Goal: Task Accomplishment & Management: Manage account settings

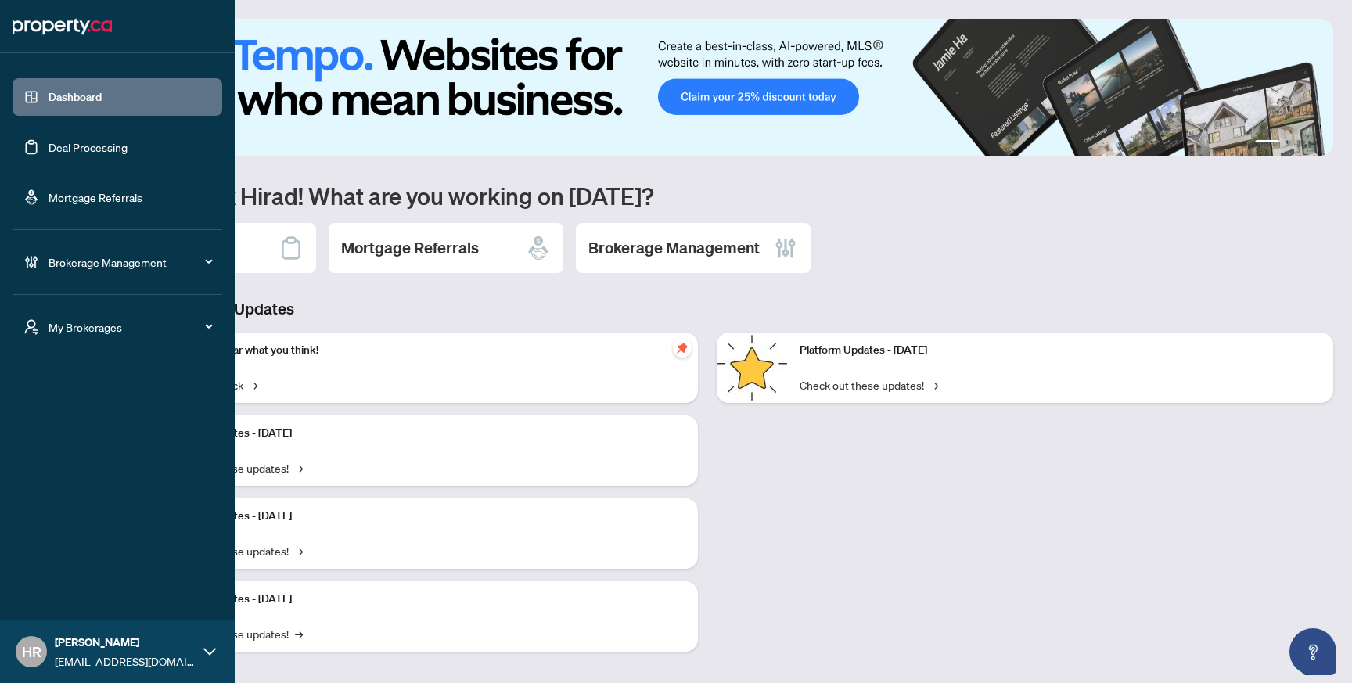
click at [84, 152] on link "Deal Processing" at bounding box center [87, 147] width 79 height 14
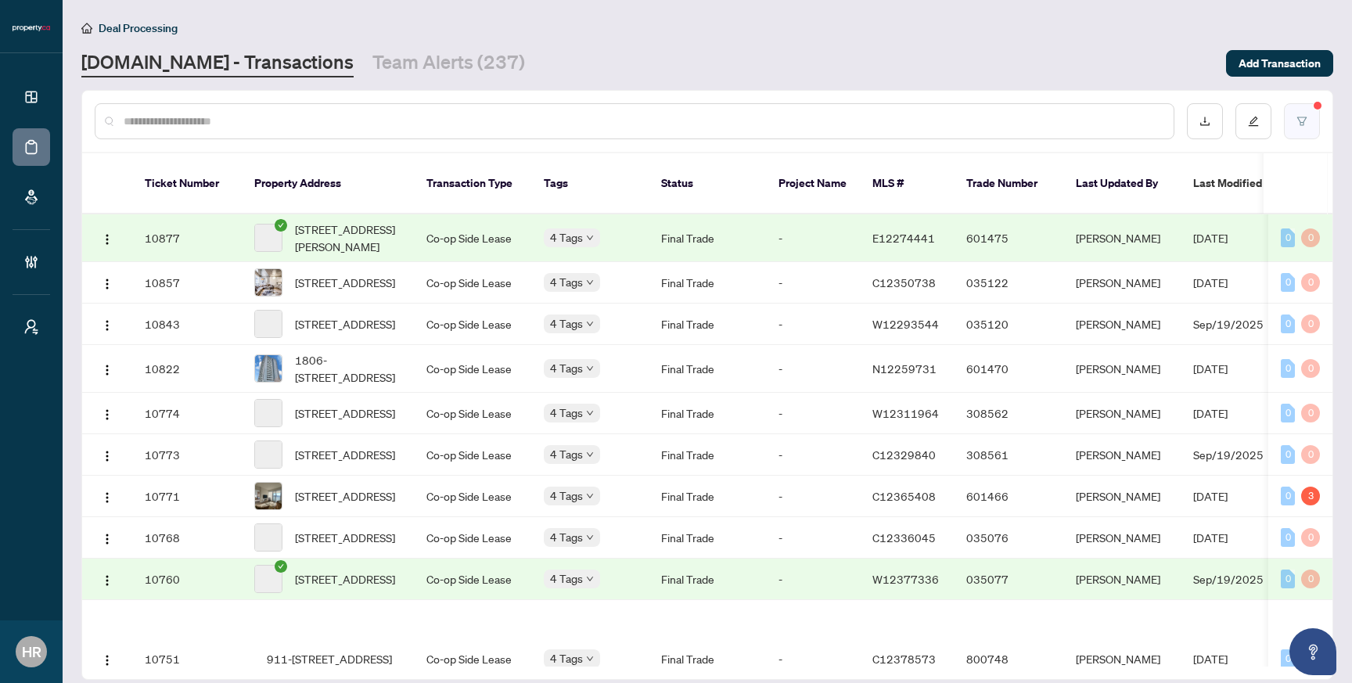
click at [1302, 119] on icon "filter" at bounding box center [1301, 121] width 11 height 11
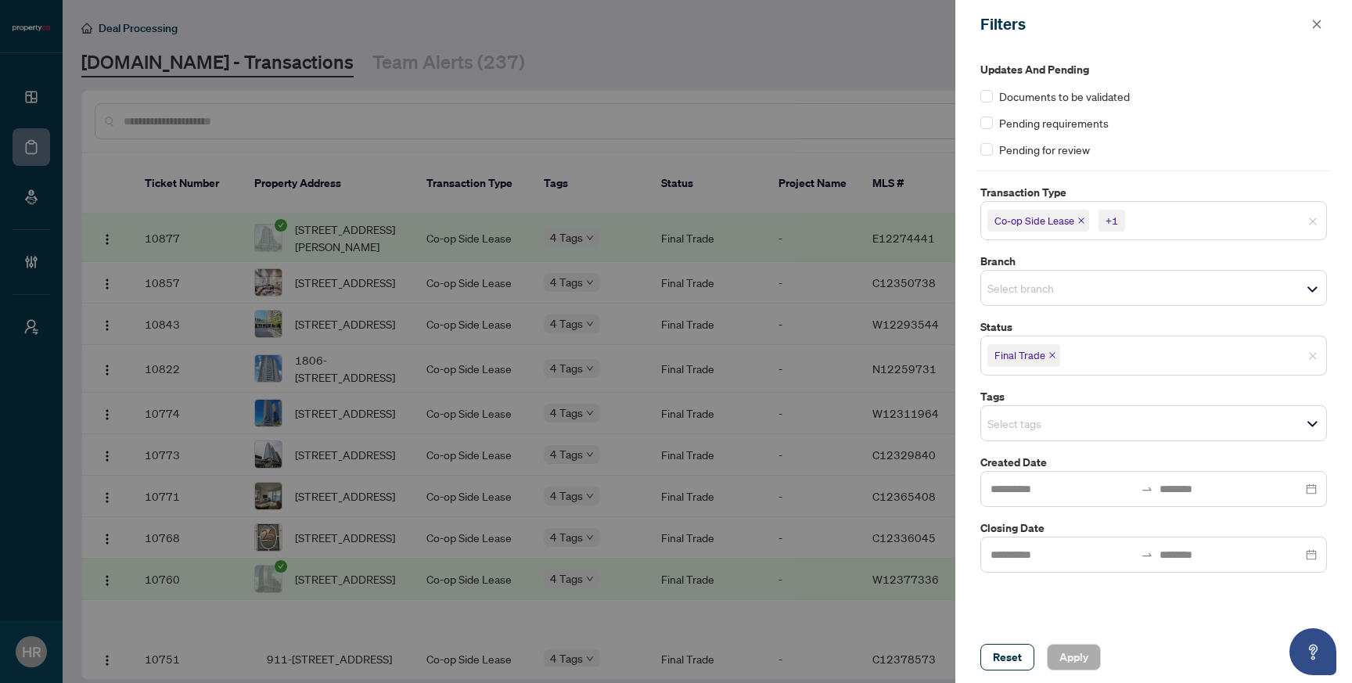
click at [1049, 354] on icon "close" at bounding box center [1052, 355] width 8 height 8
click at [709, 77] on div at bounding box center [676, 341] width 1352 height 683
click at [1072, 655] on span "Apply" at bounding box center [1073, 657] width 29 height 25
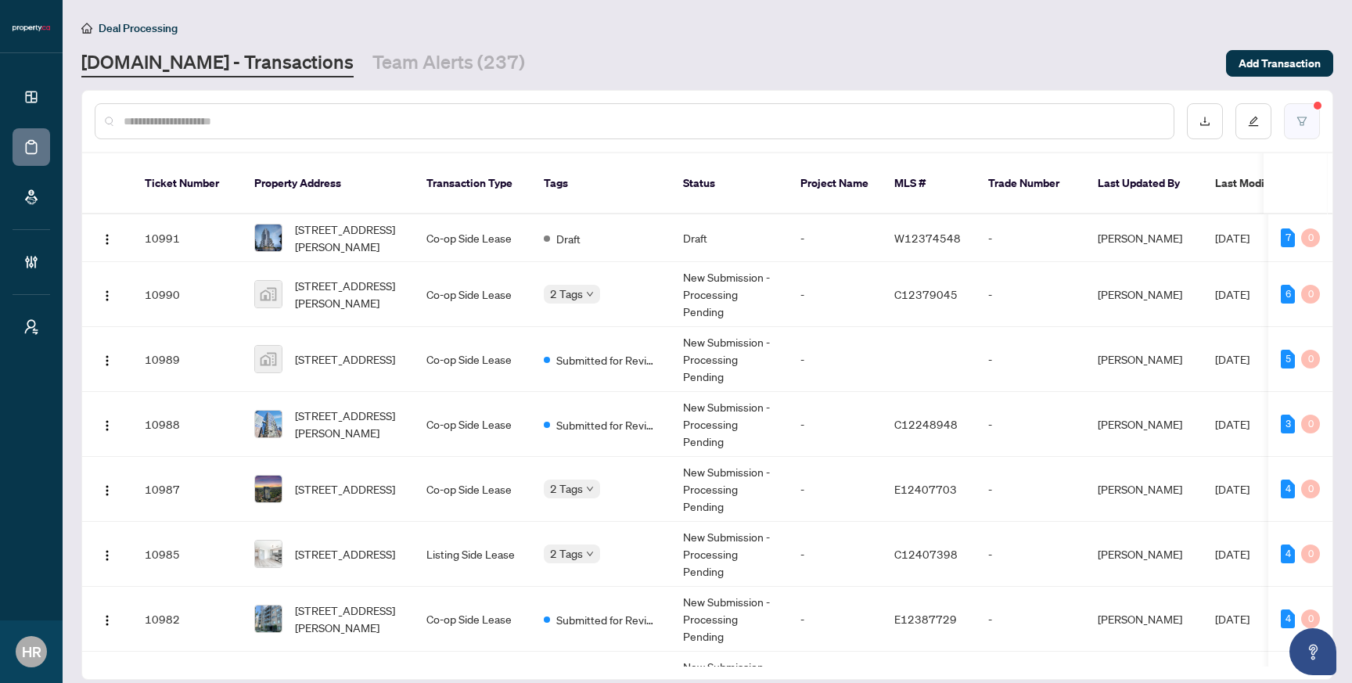
click at [1284, 121] on button "button" at bounding box center [1302, 121] width 36 height 36
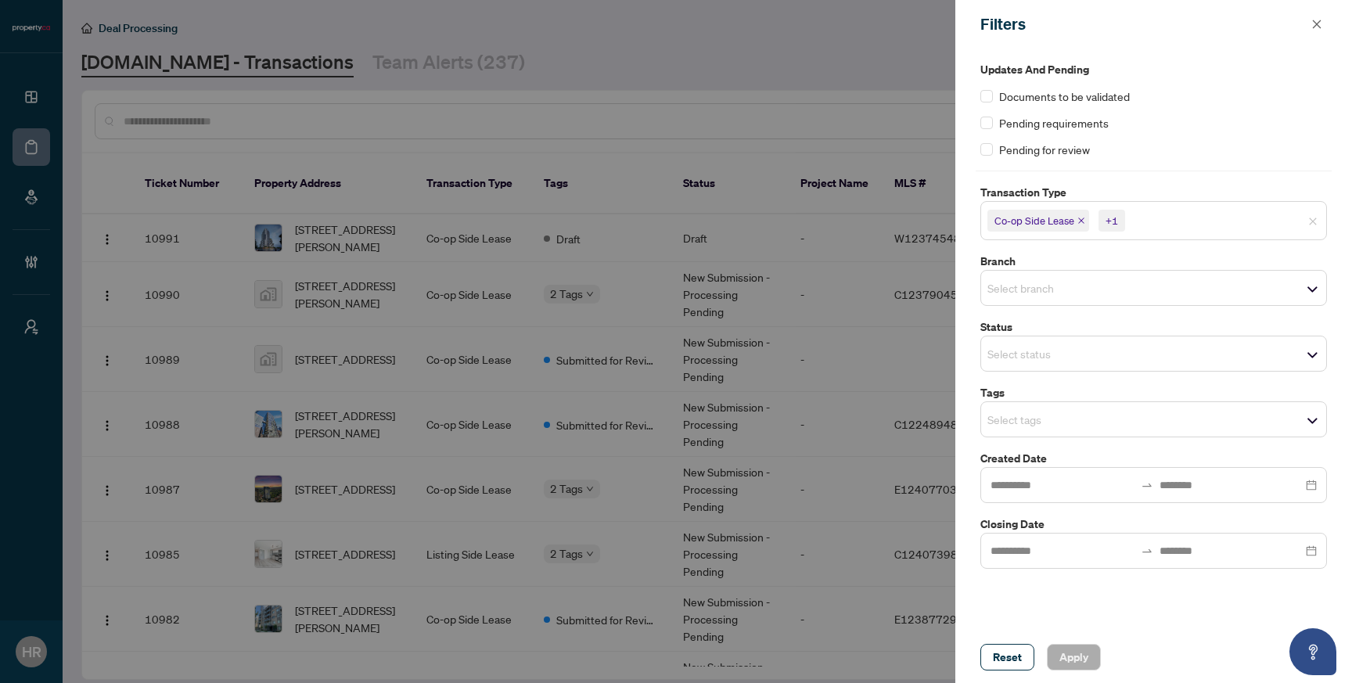
click at [1080, 340] on div "Select status" at bounding box center [1153, 354] width 346 height 36
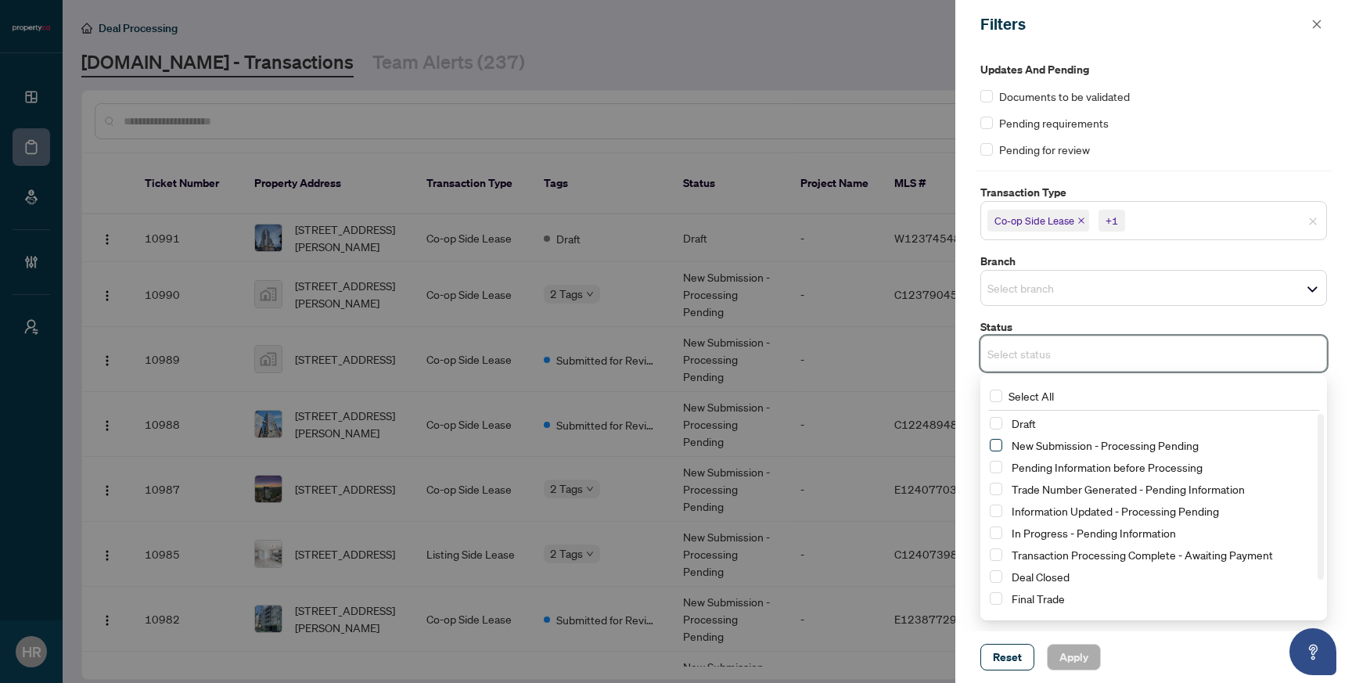
click at [999, 447] on span "Select New Submission - Processing Pending" at bounding box center [995, 445] width 13 height 13
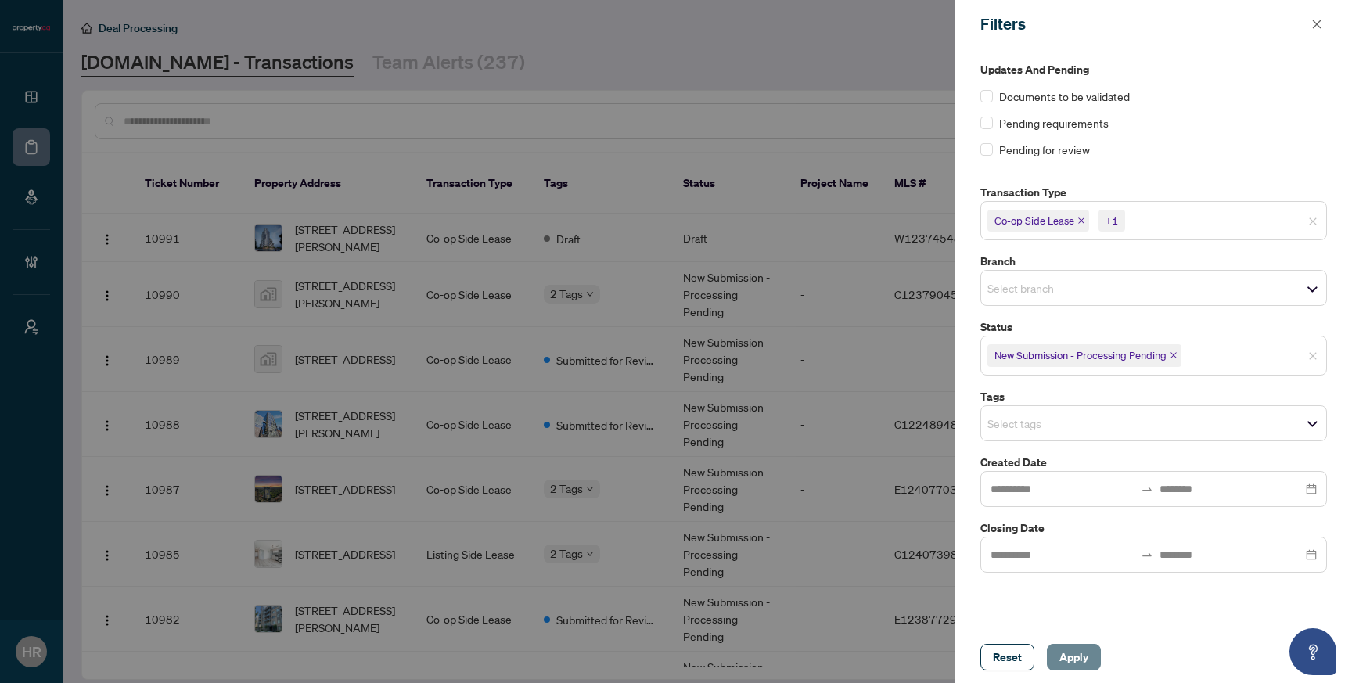
click at [1064, 654] on span "Apply" at bounding box center [1073, 657] width 29 height 25
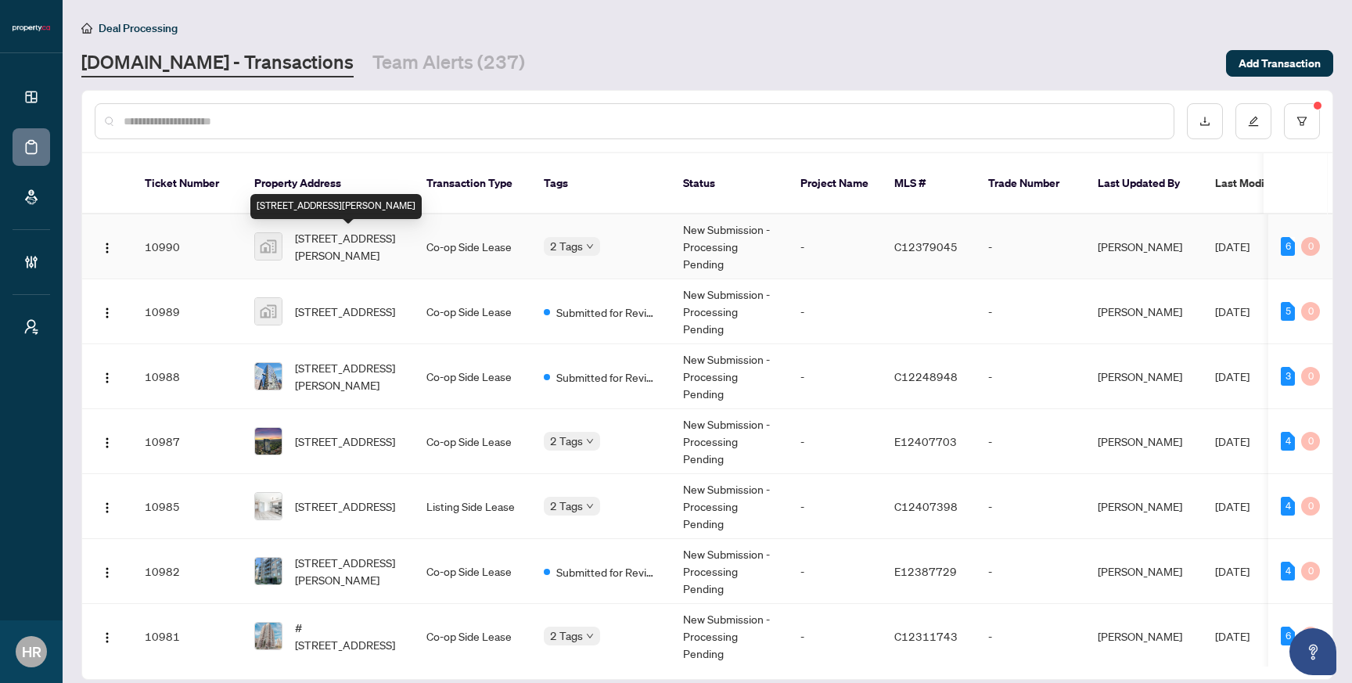
click at [397, 250] on span "[STREET_ADDRESS][PERSON_NAME]" at bounding box center [348, 246] width 106 height 34
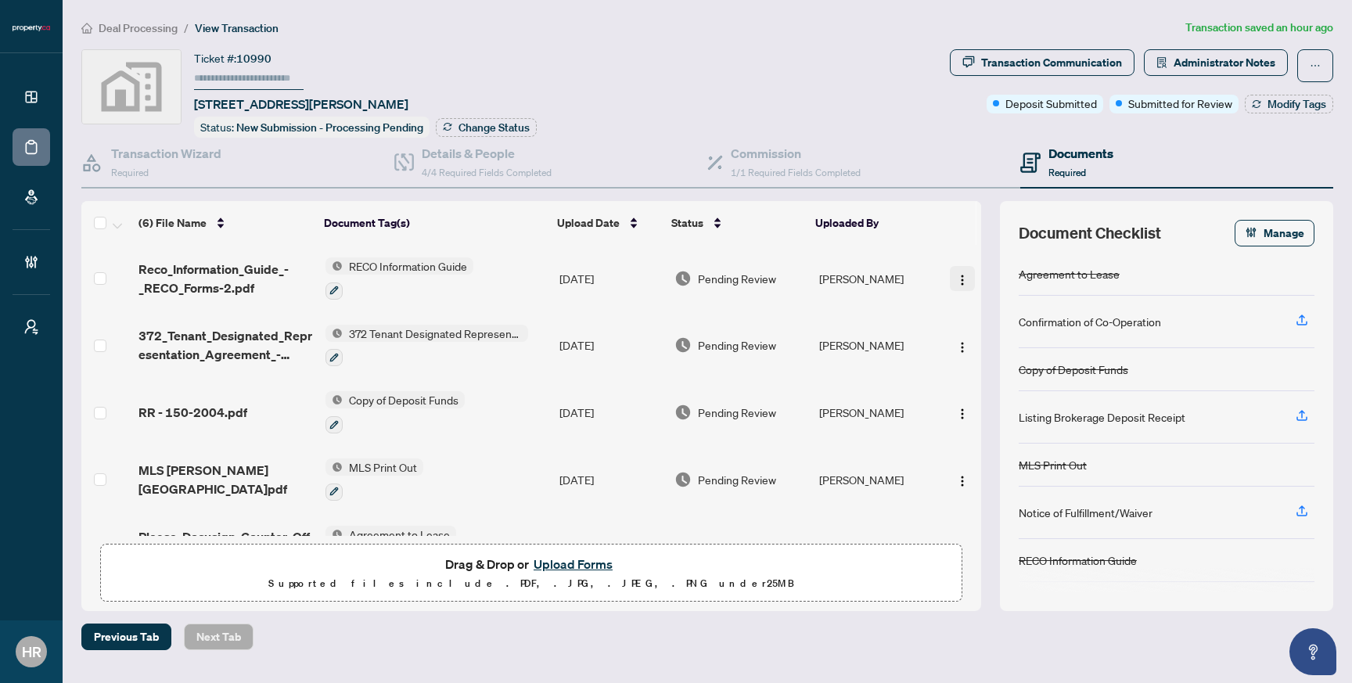
click at [957, 274] on img "button" at bounding box center [962, 280] width 13 height 13
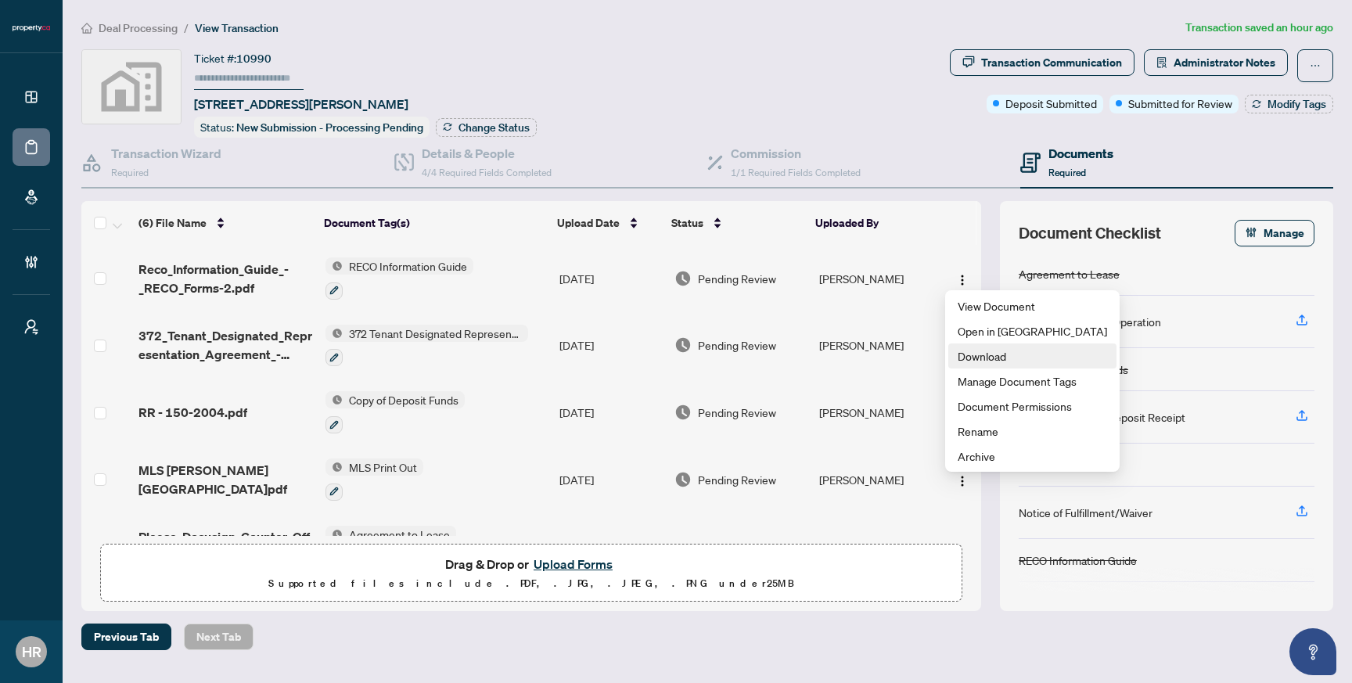
click at [989, 354] on span "Download" at bounding box center [1031, 355] width 149 height 17
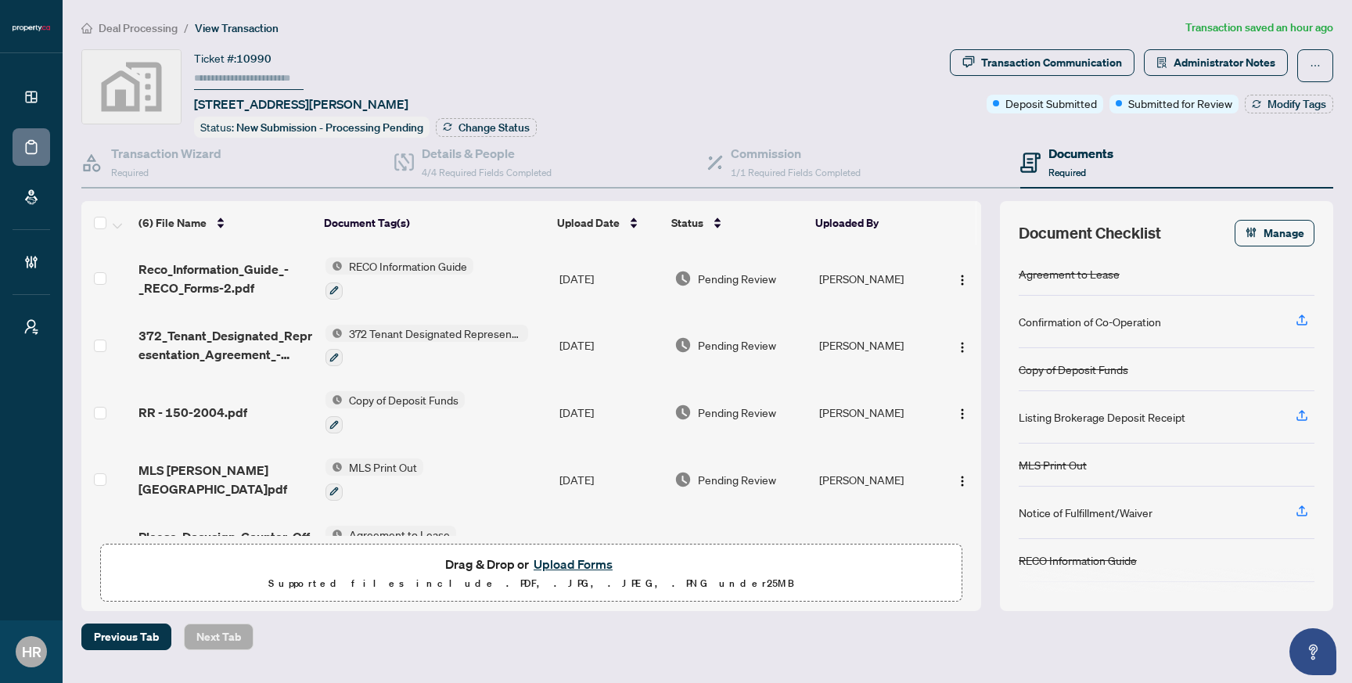
click at [957, 344] on img "button" at bounding box center [962, 347] width 13 height 13
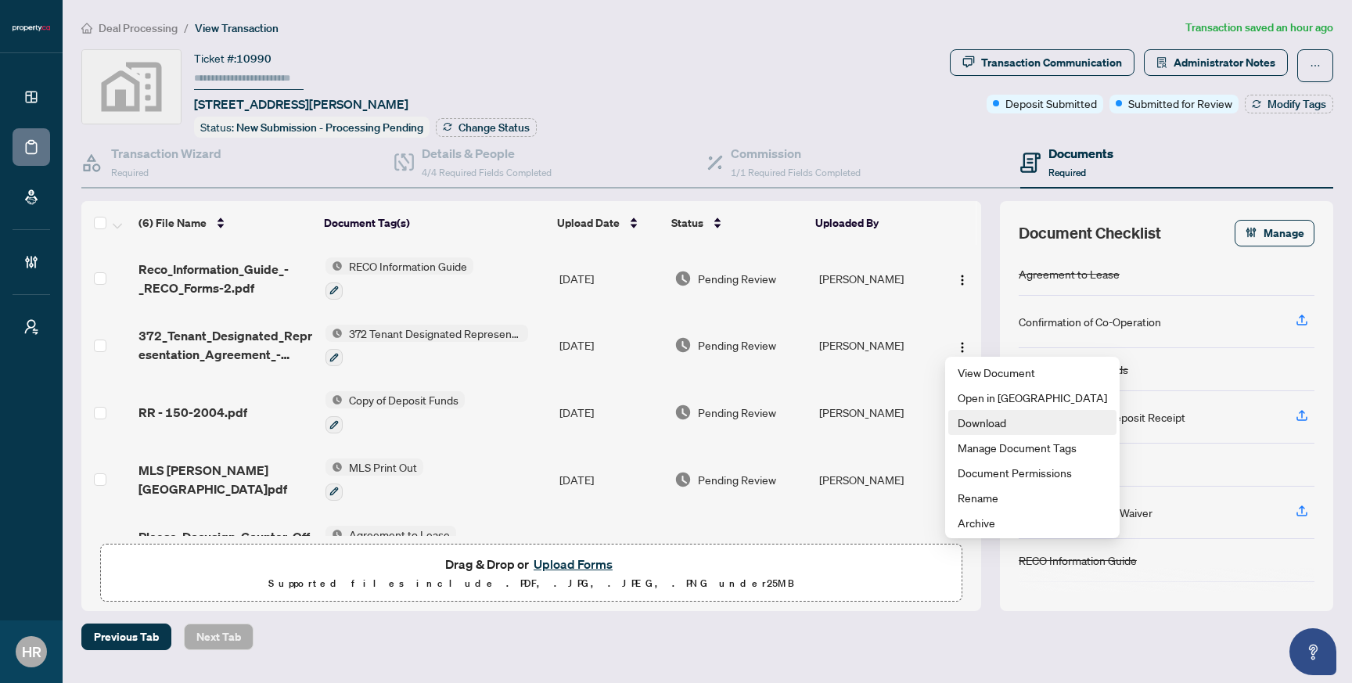
click at [968, 424] on span "Download" at bounding box center [1031, 422] width 149 height 17
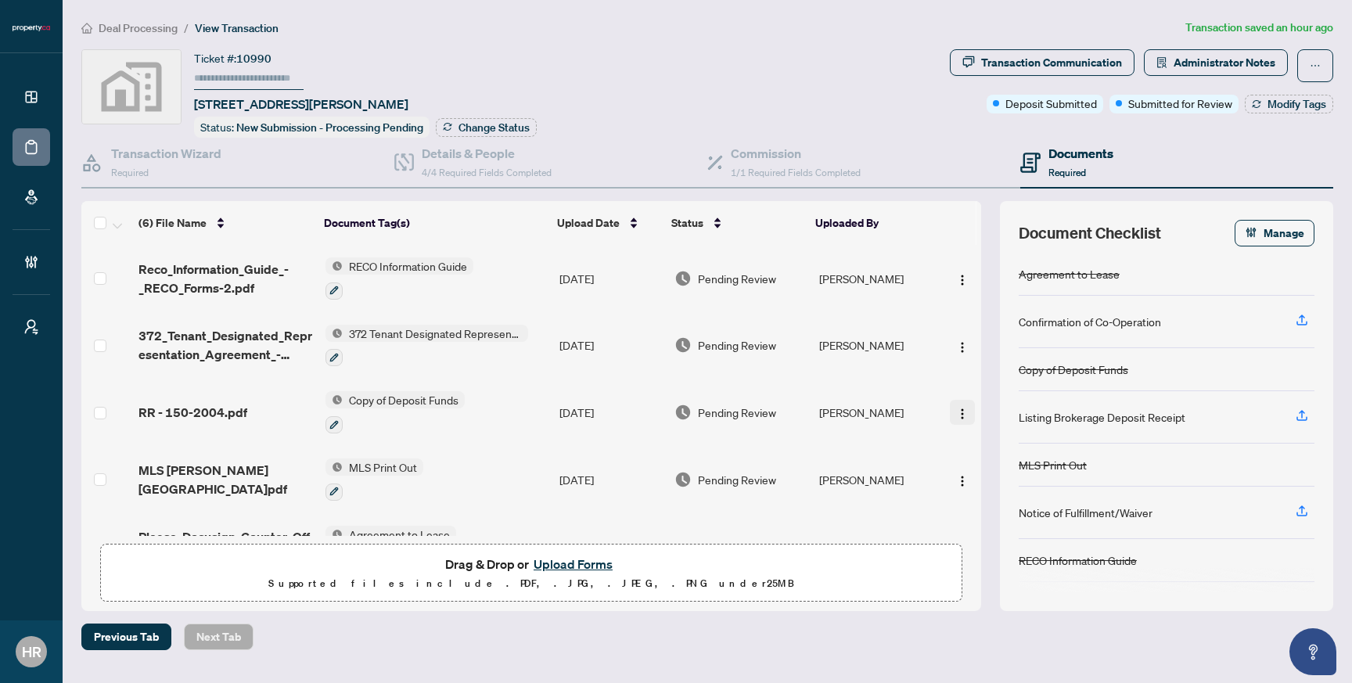
click at [958, 411] on img "button" at bounding box center [962, 414] width 13 height 13
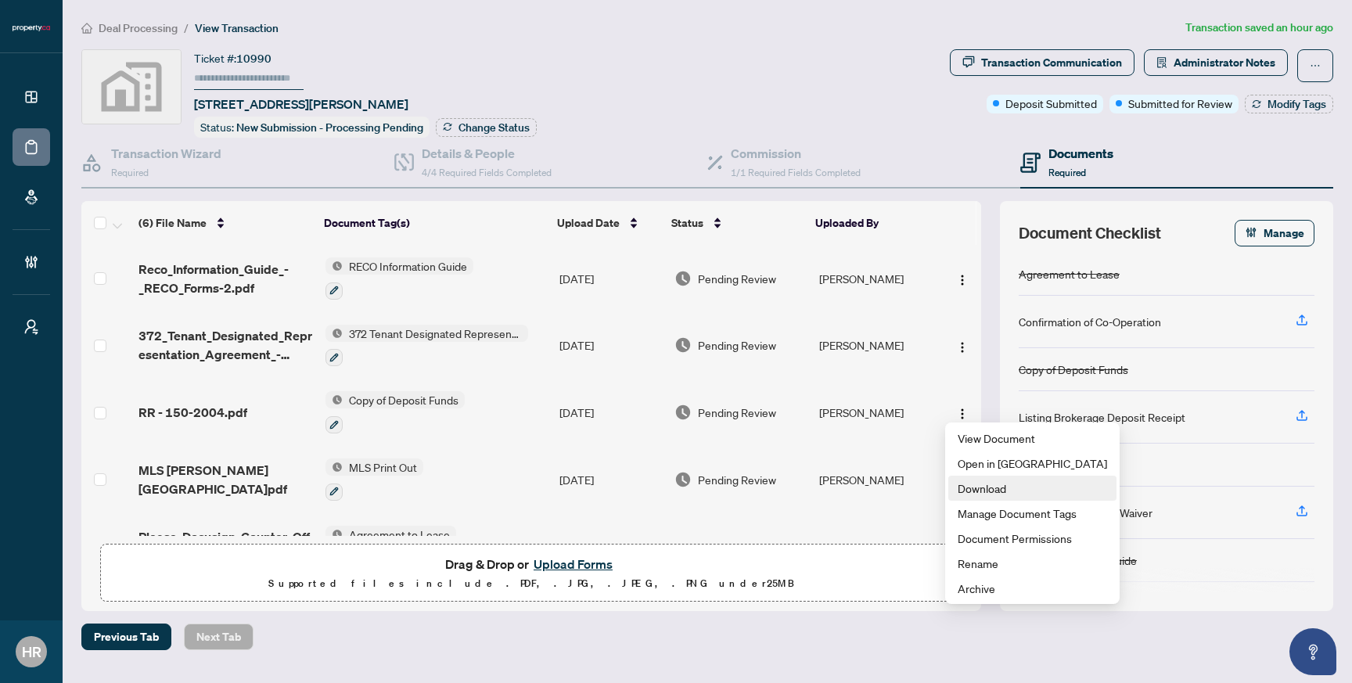
click at [975, 490] on span "Download" at bounding box center [1031, 487] width 149 height 17
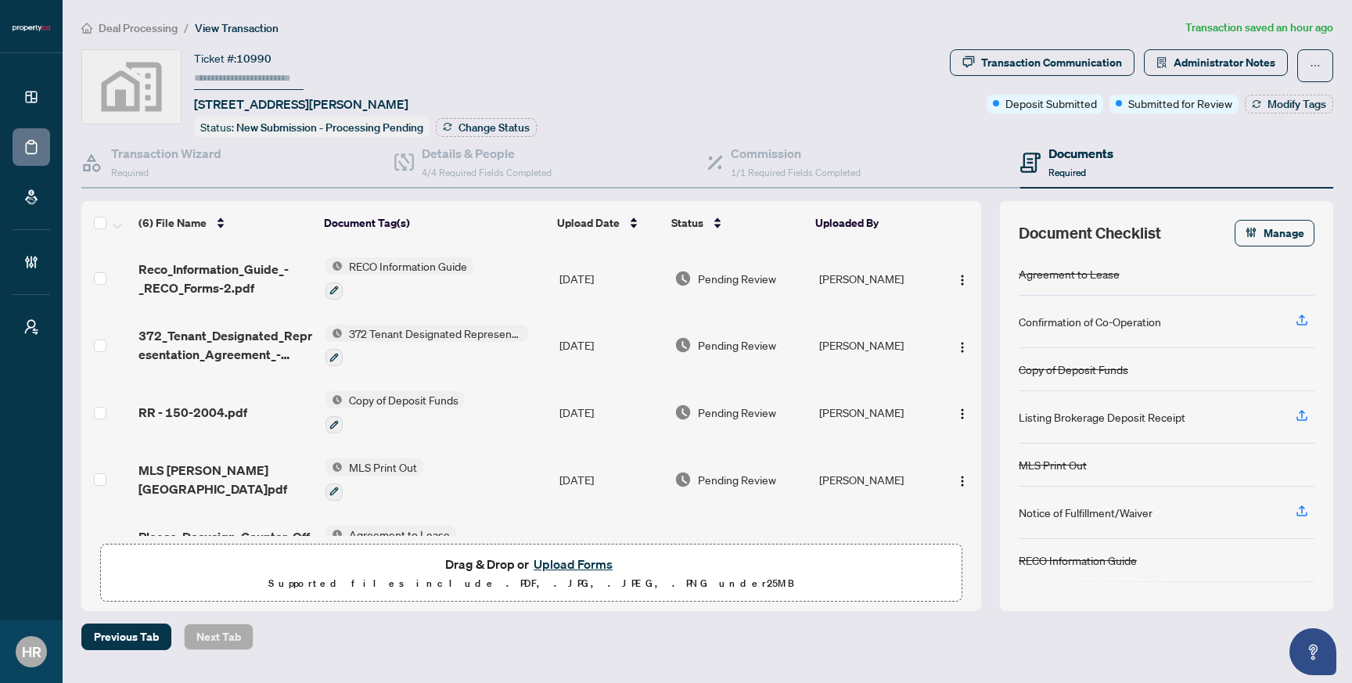
click at [960, 478] on img "button" at bounding box center [962, 481] width 13 height 13
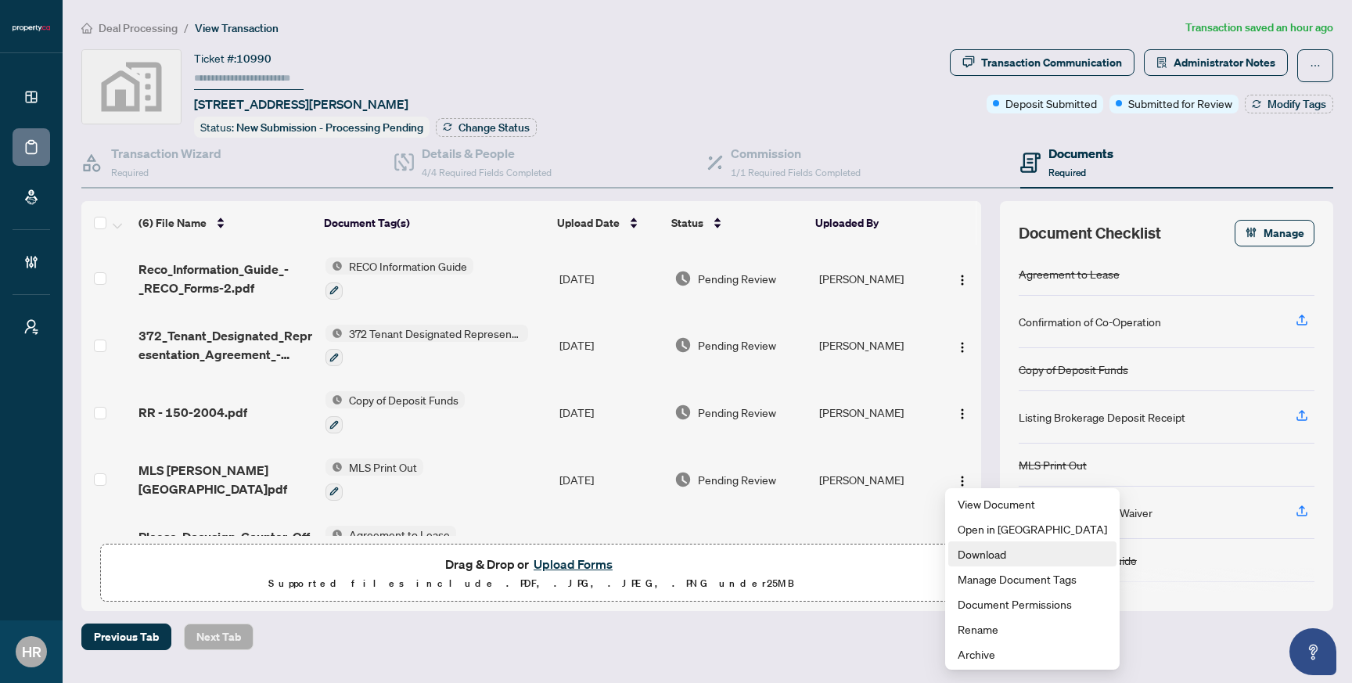
click at [968, 549] on span "Download" at bounding box center [1031, 553] width 149 height 17
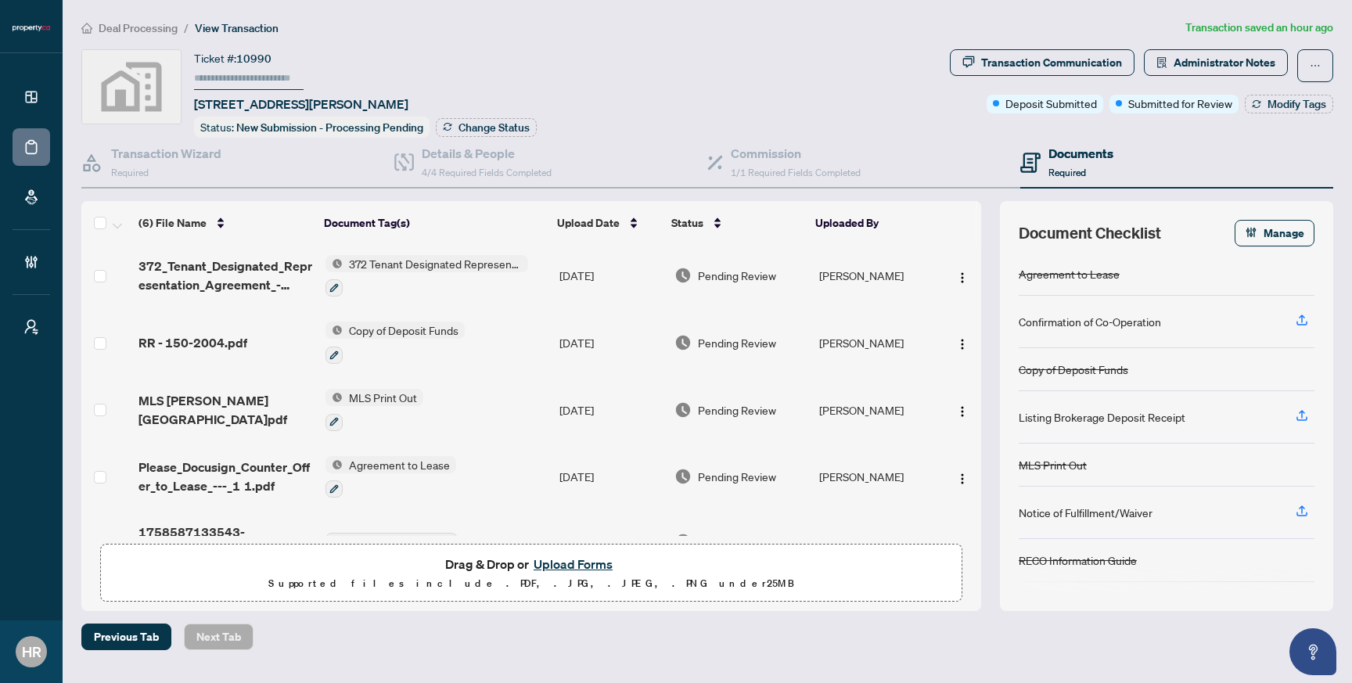
scroll to position [107, 0]
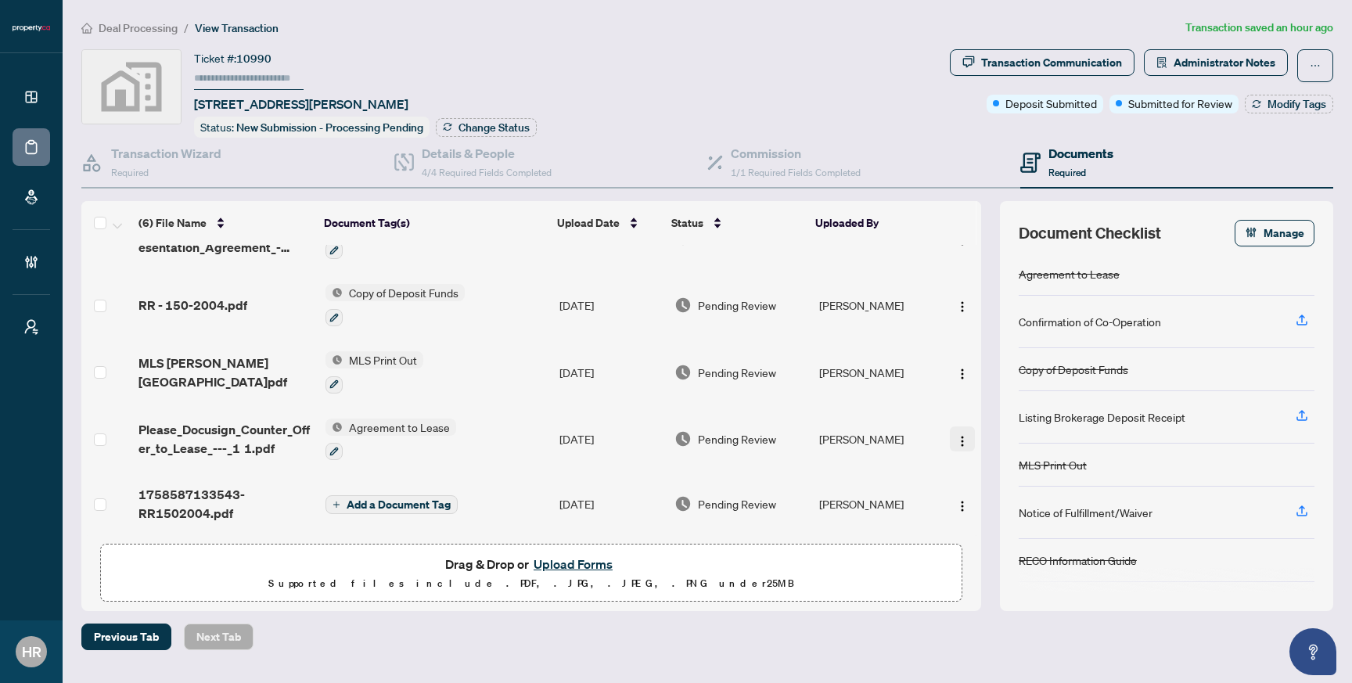
click at [957, 430] on span "button" at bounding box center [962, 438] width 13 height 17
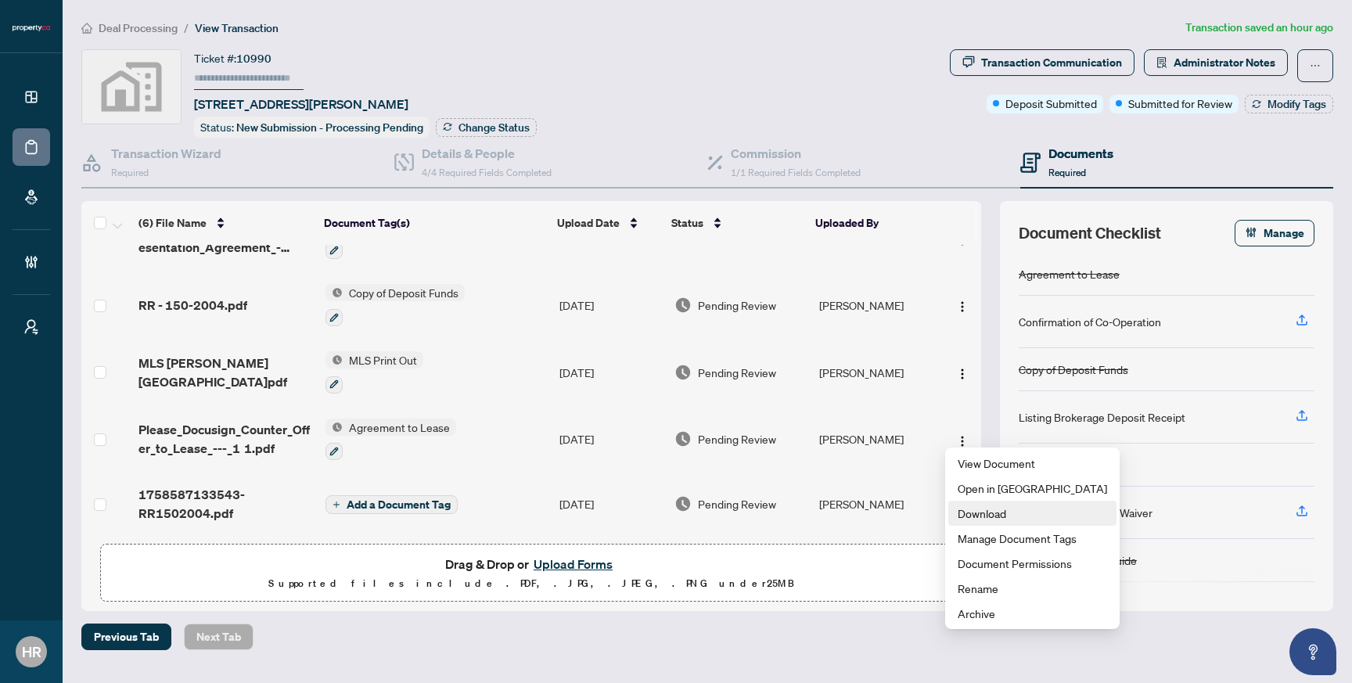
click at [986, 513] on span "Download" at bounding box center [1031, 512] width 149 height 17
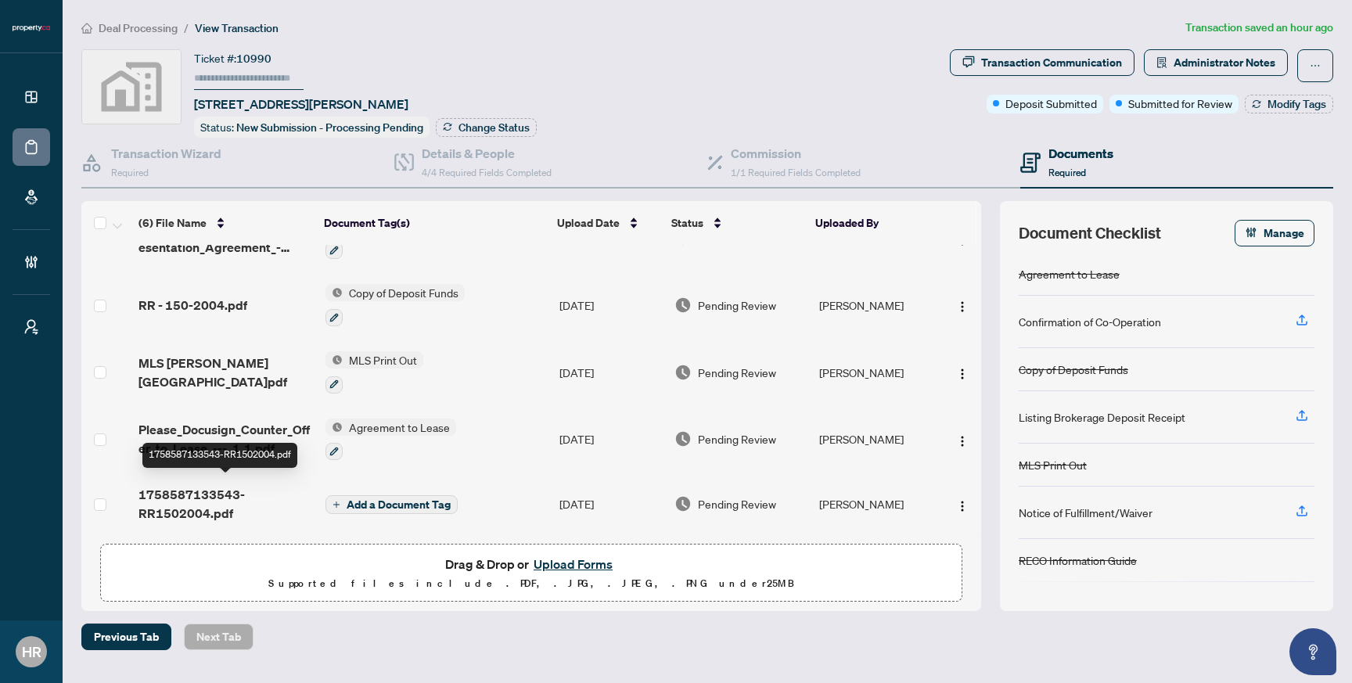
click at [199, 490] on span "1758587133543-RR1502004.pdf" at bounding box center [225, 504] width 174 height 38
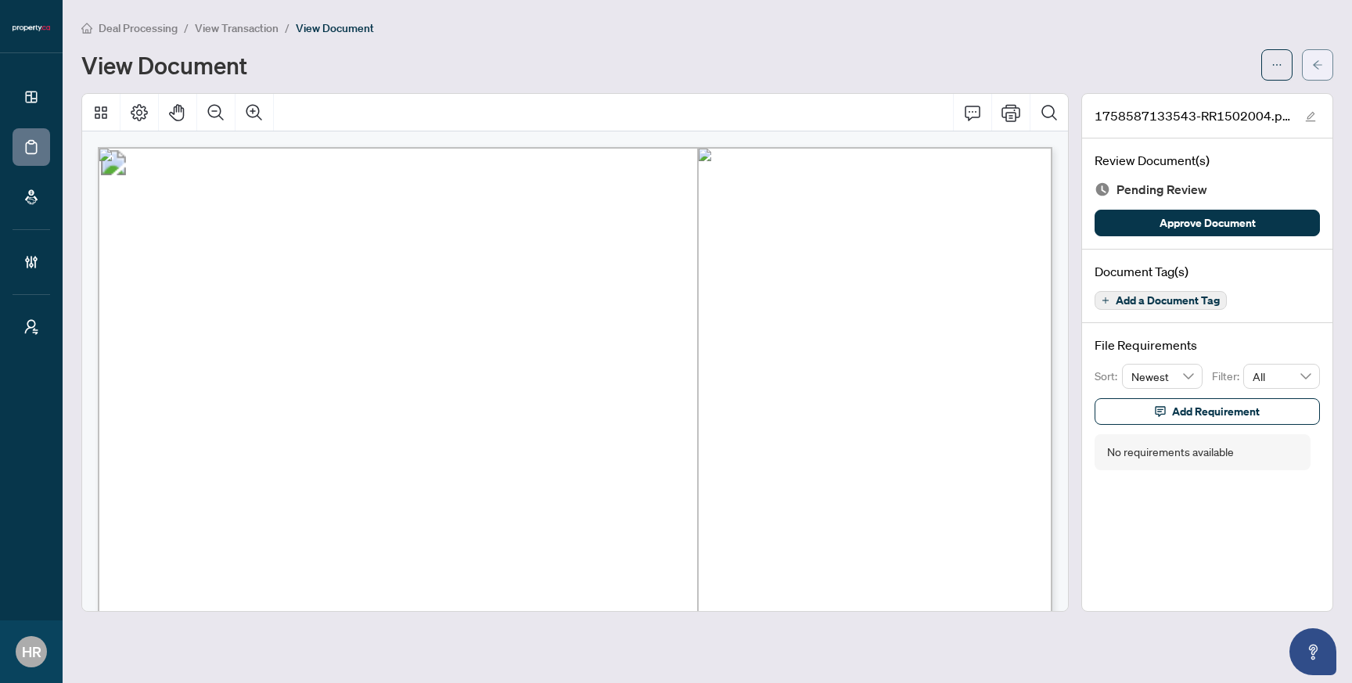
click at [1316, 59] on icon "arrow-left" at bounding box center [1317, 64] width 11 height 11
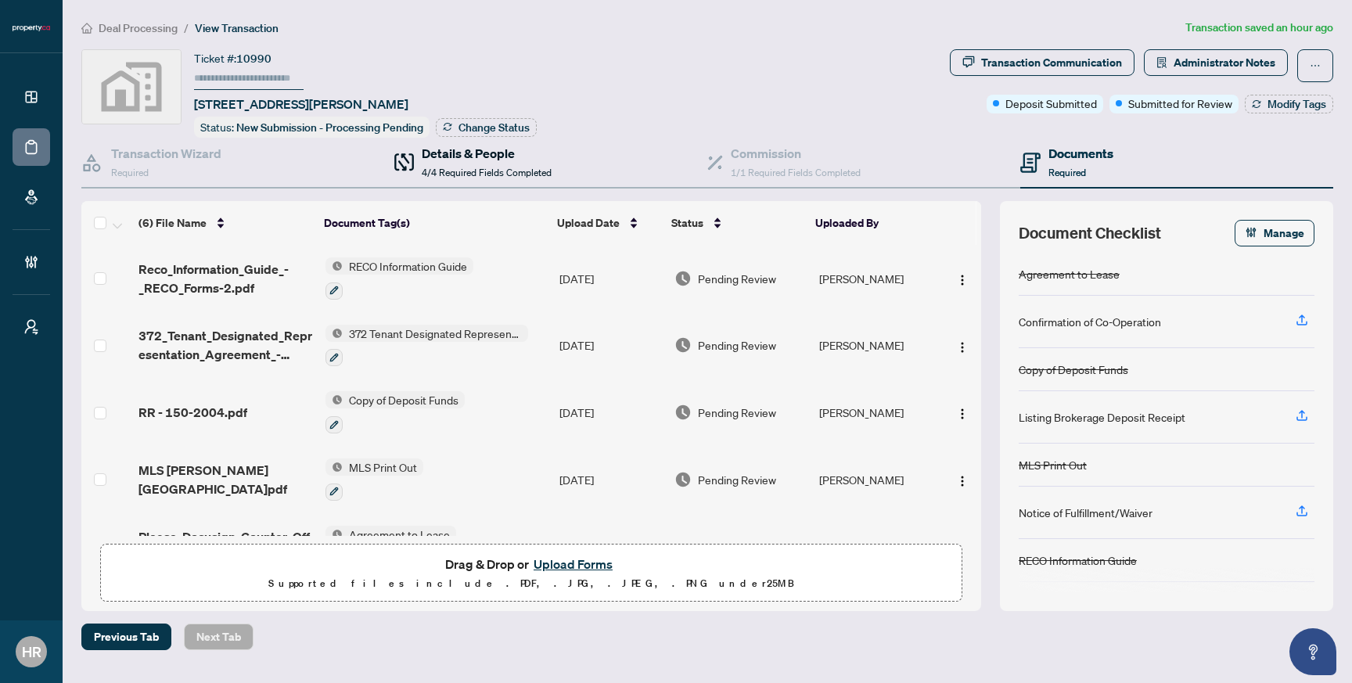
click at [462, 167] on span "4/4 Required Fields Completed" at bounding box center [487, 173] width 130 height 12
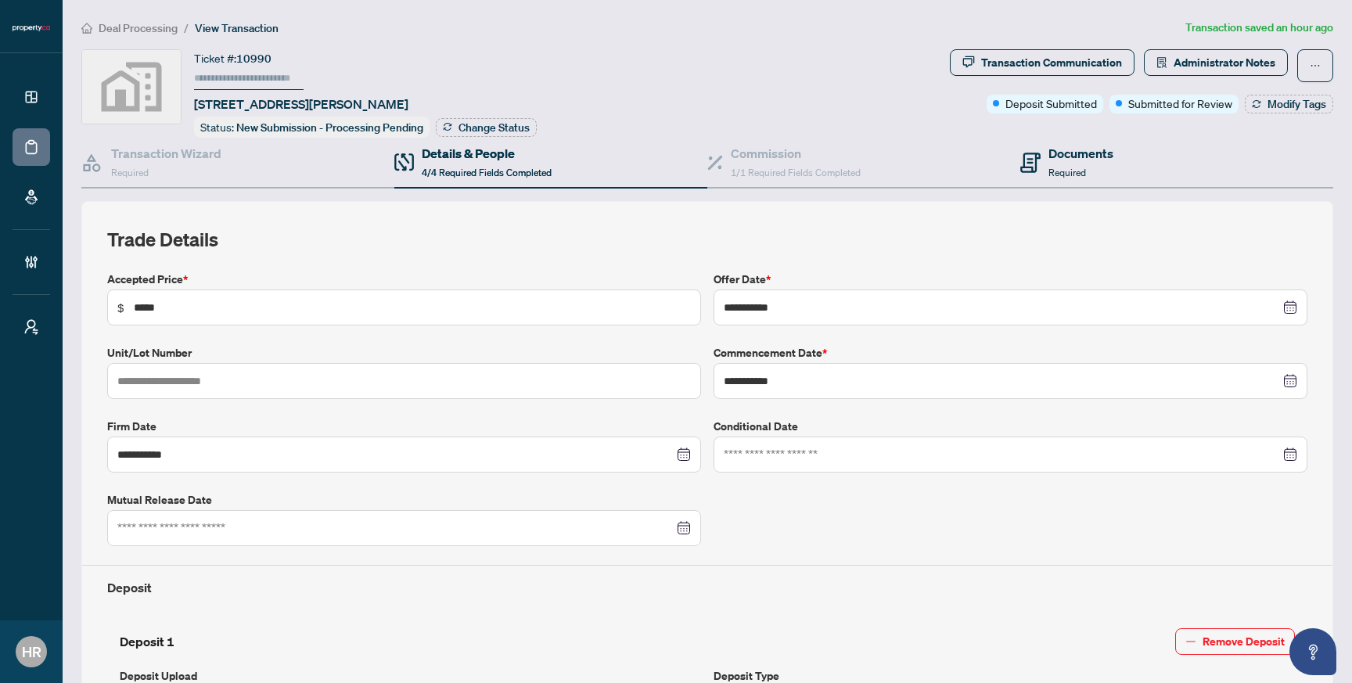
click at [1115, 145] on div "Documents Required" at bounding box center [1176, 163] width 313 height 51
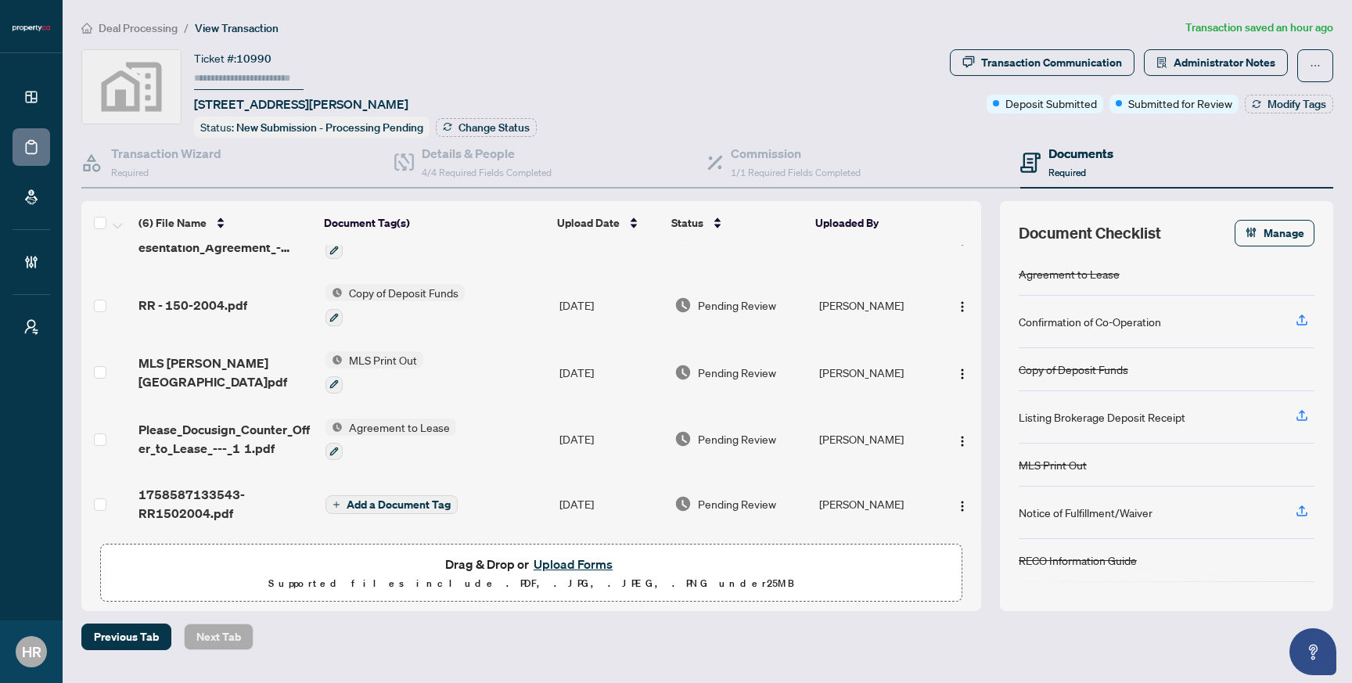
scroll to position [102, 0]
